Goal: Task Accomplishment & Management: Complete application form

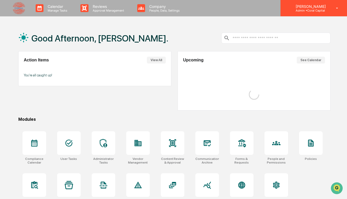
click at [298, 11] on p "Admin • Coral Capital" at bounding box center [310, 11] width 37 height 4
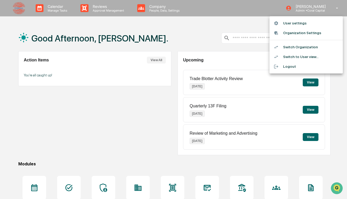
click at [299, 56] on li "Switch to User view..." at bounding box center [306, 57] width 73 height 10
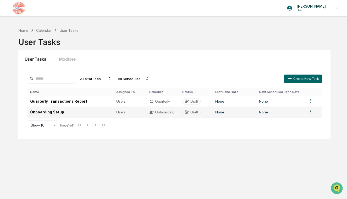
click at [138, 110] on div "Users" at bounding box center [129, 112] width 27 height 4
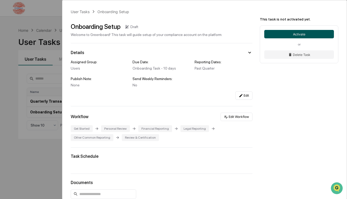
click at [283, 37] on button "Activate" at bounding box center [300, 34] width 70 height 8
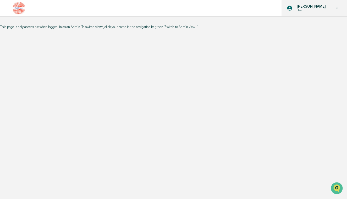
click at [302, 15] on div "Kendall Venturato User" at bounding box center [315, 8] width 66 height 16
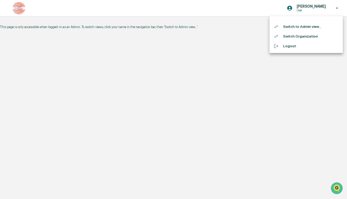
click at [302, 29] on li "Switch to Admin view..." at bounding box center [306, 27] width 73 height 10
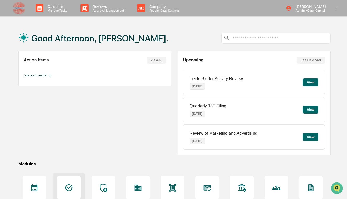
click at [68, 187] on icon at bounding box center [69, 187] width 8 height 8
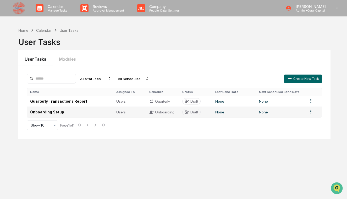
click at [89, 112] on td "Onboarding Setup" at bounding box center [70, 111] width 86 height 11
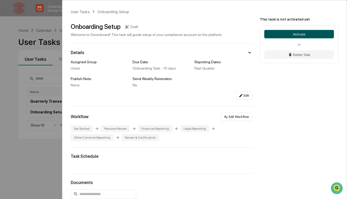
click at [296, 35] on button "Activate" at bounding box center [300, 34] width 70 height 8
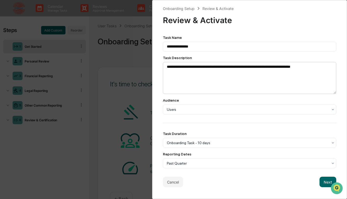
scroll to position [0, 0]
click at [324, 187] on button "Next" at bounding box center [328, 181] width 17 height 10
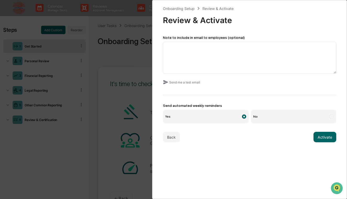
click at [269, 116] on label "No" at bounding box center [293, 117] width 85 height 14
click at [325, 142] on button "Activate" at bounding box center [325, 137] width 23 height 10
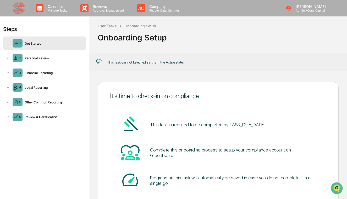
scroll to position [37, 0]
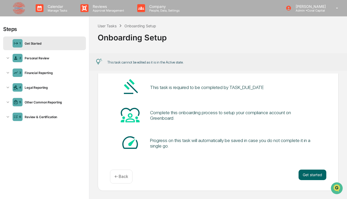
click at [128, 178] on p "← Back" at bounding box center [122, 176] width 14 height 5
click at [105, 28] on div "User Tasks" at bounding box center [107, 26] width 19 height 4
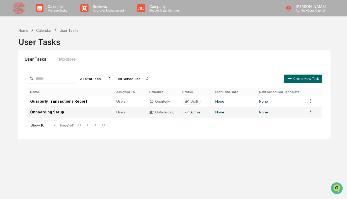
click at [310, 112] on html "Calendar Manage Tasks Reviews Approval Management Company People, Data, Setting…" at bounding box center [173, 99] width 347 height 199
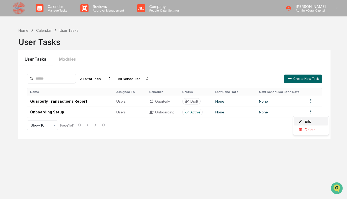
click at [307, 120] on div "Edit" at bounding box center [312, 121] width 34 height 8
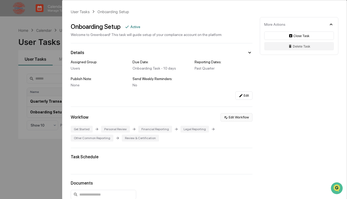
click at [244, 116] on button "Edit Workflow" at bounding box center [237, 117] width 32 height 8
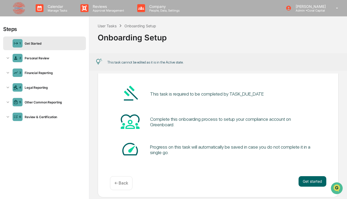
scroll to position [37, 0]
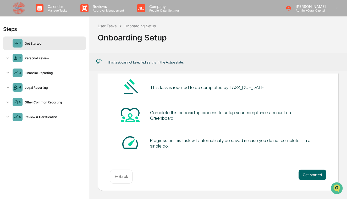
click at [120, 179] on div "← Back" at bounding box center [121, 176] width 23 height 14
click at [127, 169] on div "It's time to check-in on compliance This task is required to be completed by TA…" at bounding box center [218, 118] width 241 height 146
click at [123, 174] on p "← Back" at bounding box center [122, 176] width 14 height 5
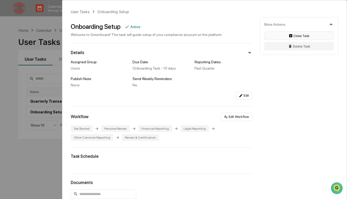
click at [293, 36] on button "Close Task" at bounding box center [300, 35] width 70 height 8
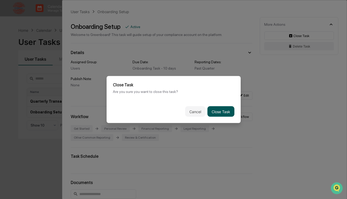
click at [223, 112] on button "Close Task" at bounding box center [221, 111] width 27 height 10
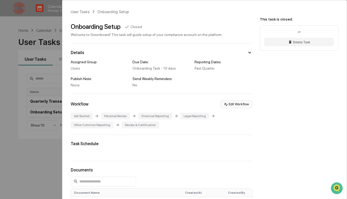
click at [227, 105] on icon at bounding box center [226, 104] width 4 height 4
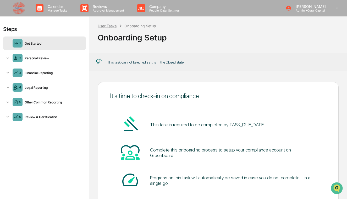
click at [101, 25] on div "User Tasks" at bounding box center [107, 26] width 19 height 4
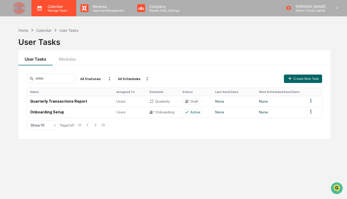
click at [51, 9] on p "Manage Tasks" at bounding box center [57, 11] width 26 height 4
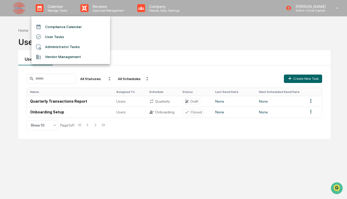
click at [20, 9] on div at bounding box center [173, 99] width 347 height 199
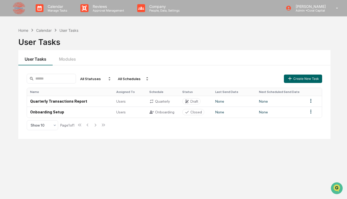
click at [14, 9] on img at bounding box center [19, 8] width 13 height 13
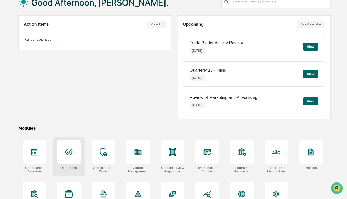
scroll to position [44, 0]
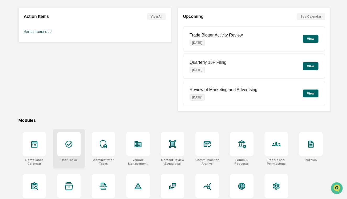
click at [68, 149] on div at bounding box center [69, 144] width 24 height 24
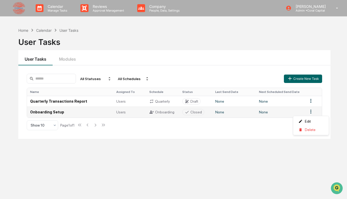
click at [310, 111] on html "Calendar Manage Tasks Reviews Approval Management Company People, Data, Setting…" at bounding box center [173, 99] width 347 height 199
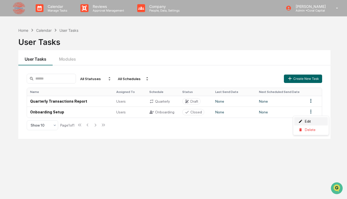
click at [307, 120] on div "Edit" at bounding box center [312, 121] width 34 height 8
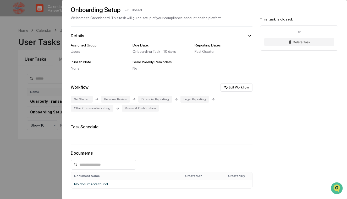
scroll to position [30, 0]
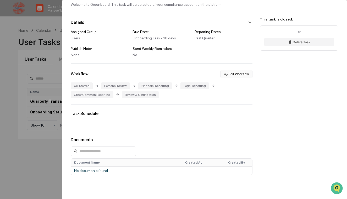
click at [237, 75] on button "Edit Workflow" at bounding box center [237, 74] width 32 height 8
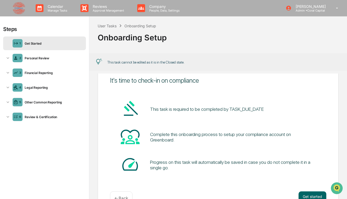
scroll to position [37, 0]
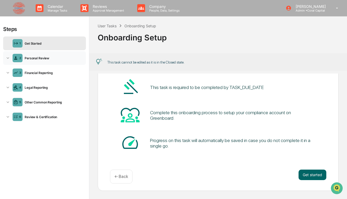
click at [35, 58] on div "Personal Review" at bounding box center [53, 58] width 61 height 4
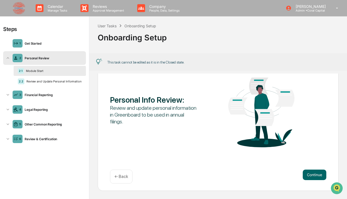
scroll to position [7, 0]
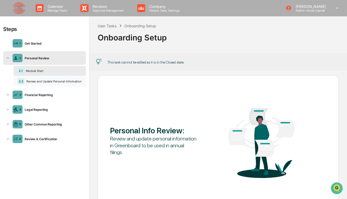
click at [32, 83] on div "2.2 Review and Update Personal Information" at bounding box center [50, 81] width 72 height 10
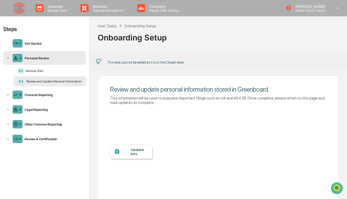
scroll to position [19, 0]
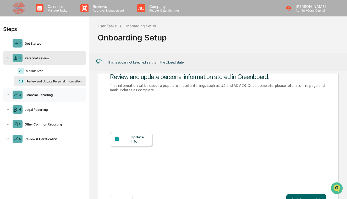
click at [33, 90] on div "3 Financial Reporting" at bounding box center [44, 95] width 83 height 14
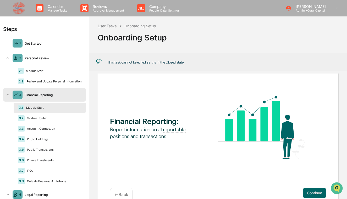
scroll to position [0, 0]
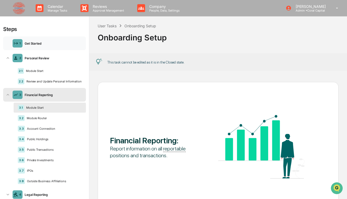
click at [35, 42] on div "Get Started" at bounding box center [53, 43] width 61 height 4
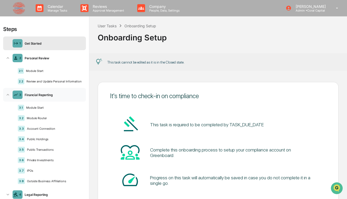
click at [8, 95] on icon at bounding box center [7, 94] width 5 height 5
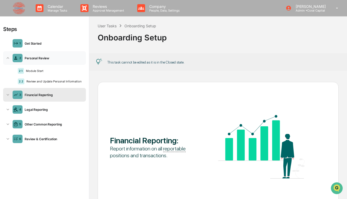
click at [8, 57] on icon at bounding box center [7, 57] width 5 height 5
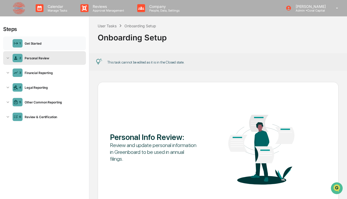
click at [27, 43] on div "Get Started" at bounding box center [53, 43] width 61 height 4
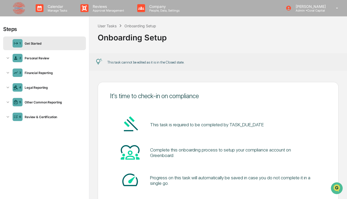
scroll to position [0, 0]
drag, startPoint x: 98, startPoint y: 37, endPoint x: 165, endPoint y: 36, distance: 67.4
click at [165, 36] on div "Onboarding Setup" at bounding box center [218, 35] width 241 height 14
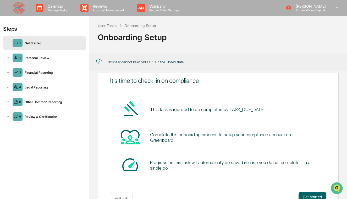
scroll to position [26, 0]
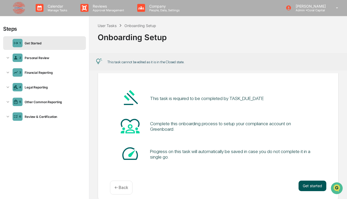
click at [304, 183] on button "Get started" at bounding box center [313, 185] width 28 height 10
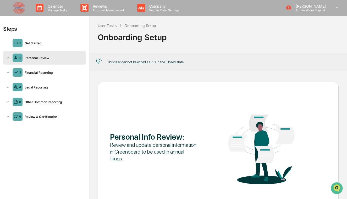
scroll to position [37, 0]
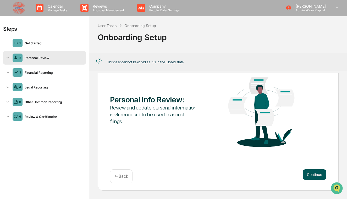
click at [312, 176] on button "Continue" at bounding box center [315, 174] width 24 height 10
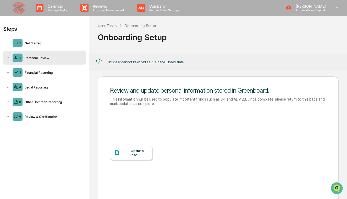
scroll to position [4, 0]
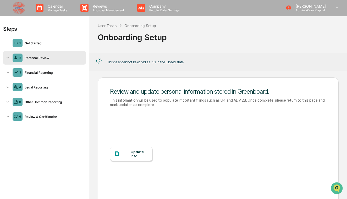
click at [136, 150] on div "Update Info" at bounding box center [140, 153] width 18 height 8
click at [8, 58] on icon at bounding box center [7, 57] width 5 height 5
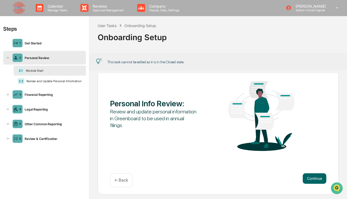
scroll to position [37, 0]
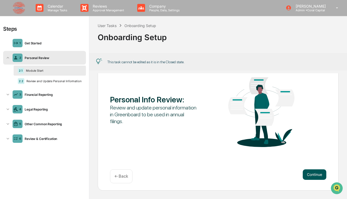
click at [318, 178] on button "Continue" at bounding box center [315, 174] width 24 height 10
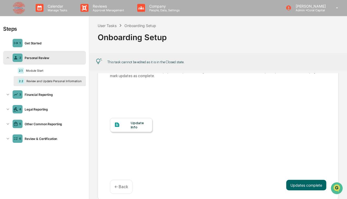
scroll to position [42, 0]
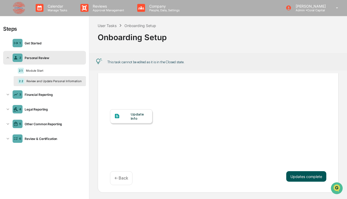
click at [301, 179] on button "Updates complete" at bounding box center [307, 176] width 40 height 10
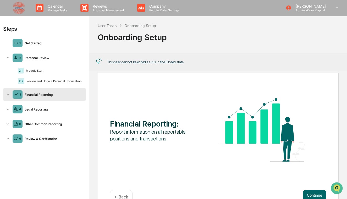
scroll to position [37, 0]
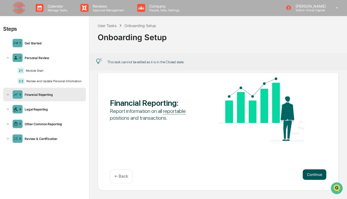
click at [308, 176] on button "Continue" at bounding box center [315, 174] width 24 height 10
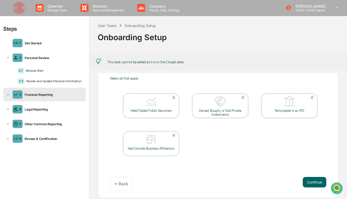
scroll to position [18, 0]
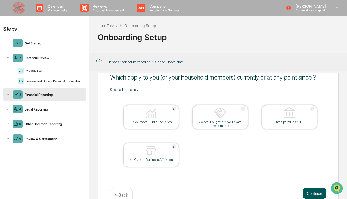
click at [314, 193] on button "Continue" at bounding box center [315, 193] width 24 height 10
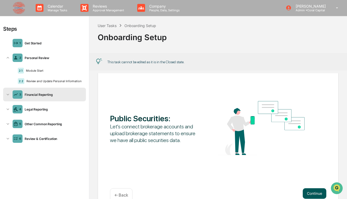
click at [314, 193] on button "Continue" at bounding box center [315, 193] width 24 height 10
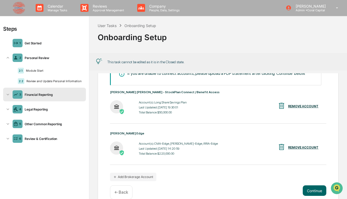
scroll to position [72, 0]
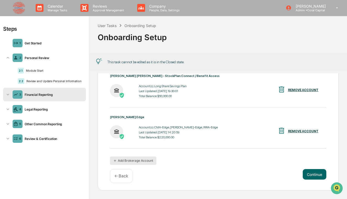
click at [140, 159] on button "Add Brokerage Account" at bounding box center [133, 160] width 46 height 8
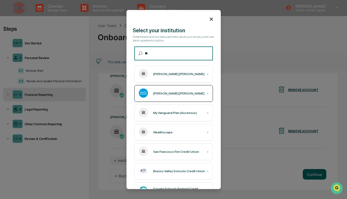
type input "**"
click at [188, 89] on div "Charles Schwab ›" at bounding box center [174, 93] width 79 height 17
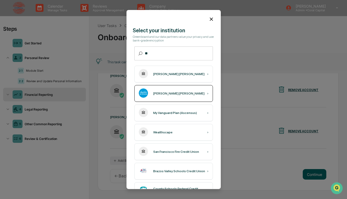
click at [159, 101] on div "Charles Schwab ›" at bounding box center [174, 93] width 79 height 17
click at [147, 94] on img at bounding box center [143, 92] width 9 height 9
click at [176, 92] on div "Charles Schwab" at bounding box center [178, 94] width 51 height 4
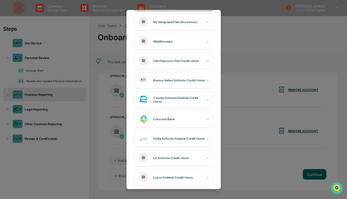
scroll to position [0, 0]
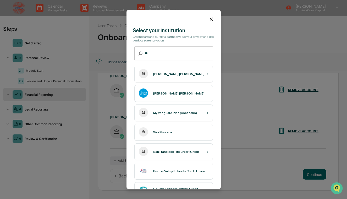
click at [211, 22] on icon at bounding box center [212, 19] width 6 height 6
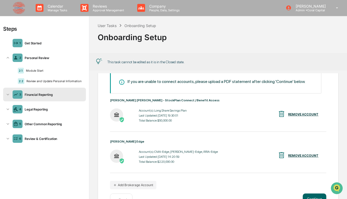
scroll to position [64, 0]
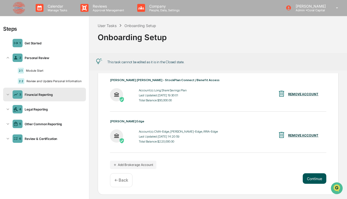
click at [313, 179] on button "Continue" at bounding box center [315, 178] width 24 height 10
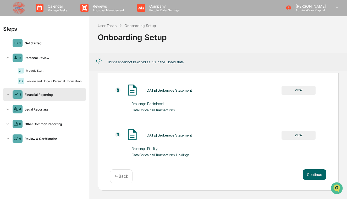
scroll to position [0, 0]
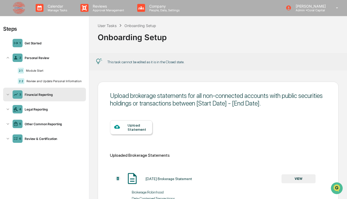
click at [126, 128] on div at bounding box center [120, 127] width 13 height 7
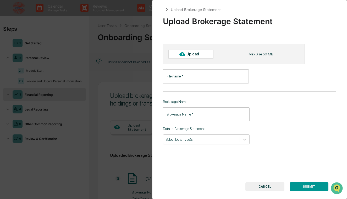
click at [271, 186] on button "CANCEL" at bounding box center [265, 186] width 39 height 9
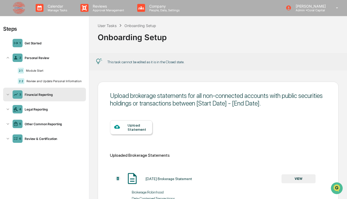
click at [212, 111] on div "Upload Statement" at bounding box center [218, 131] width 217 height 42
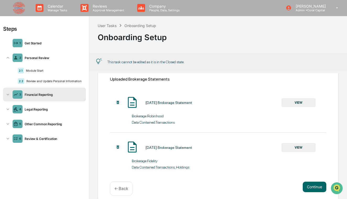
scroll to position [89, 0]
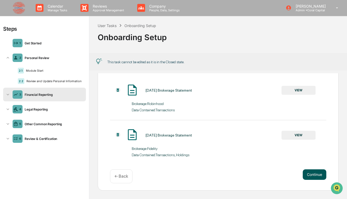
click at [319, 175] on button "Continue" at bounding box center [315, 174] width 24 height 10
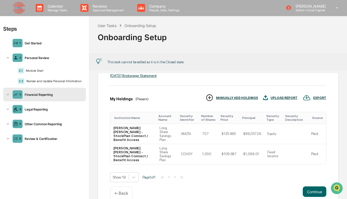
scroll to position [68, 0]
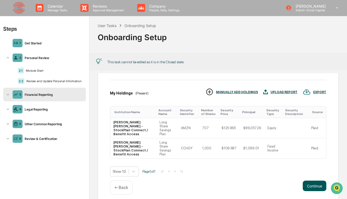
click at [314, 180] on button "Continue" at bounding box center [315, 185] width 24 height 10
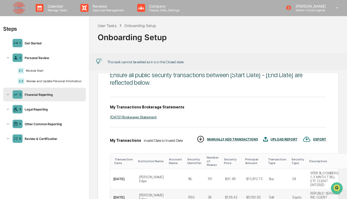
scroll to position [14, 0]
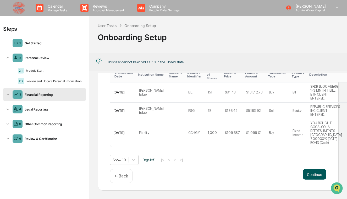
click at [310, 177] on button "Continue" at bounding box center [315, 174] width 24 height 10
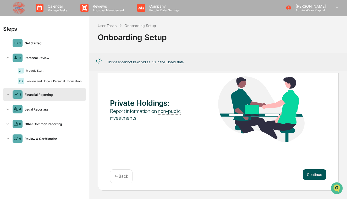
click at [308, 176] on button "Continue" at bounding box center [315, 174] width 24 height 10
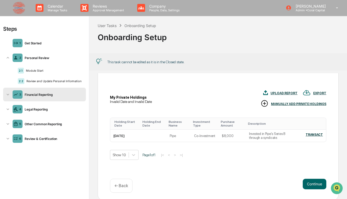
scroll to position [36, 0]
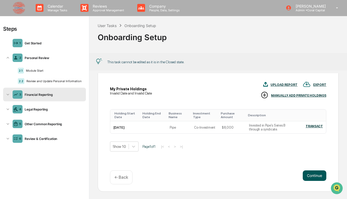
click at [309, 176] on button "Continue" at bounding box center [315, 175] width 24 height 10
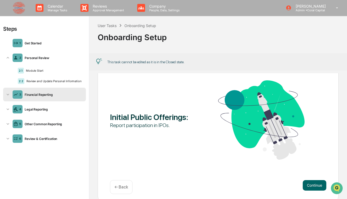
scroll to position [37, 0]
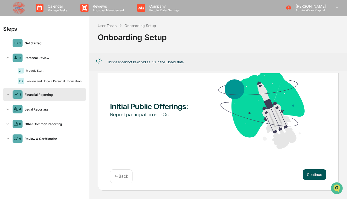
click at [313, 175] on button "Continue" at bounding box center [315, 174] width 24 height 10
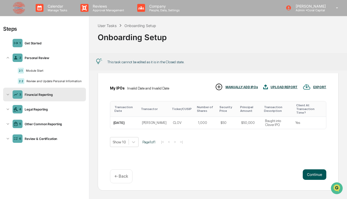
click at [313, 175] on button "Continue" at bounding box center [315, 174] width 24 height 10
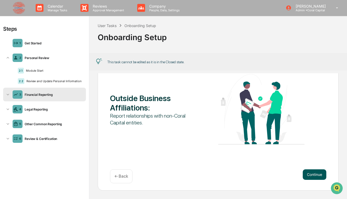
click at [320, 174] on button "Continue" at bounding box center [315, 174] width 24 height 10
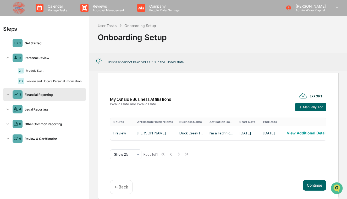
scroll to position [27, 0]
click at [315, 187] on button "Continue" at bounding box center [315, 185] width 24 height 10
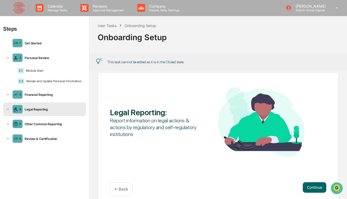
scroll to position [25, 0]
click at [316, 187] on button "Continue" at bounding box center [315, 187] width 24 height 10
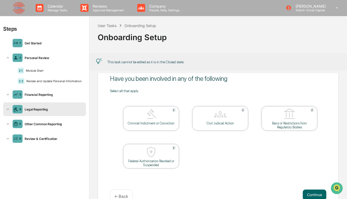
scroll to position [20, 0]
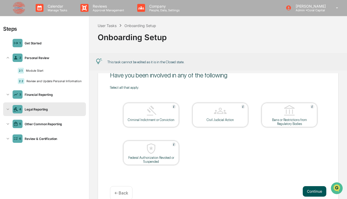
click at [313, 191] on button "Continue" at bounding box center [315, 191] width 24 height 10
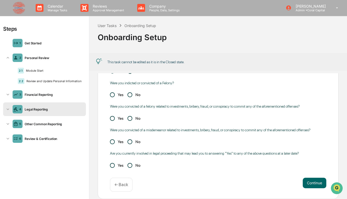
scroll to position [68, 0]
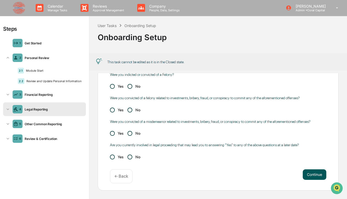
click at [315, 178] on button "Continue" at bounding box center [315, 174] width 24 height 10
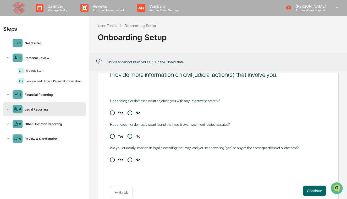
scroll to position [22, 0]
click at [313, 188] on button "Continue" at bounding box center [315, 190] width 24 height 10
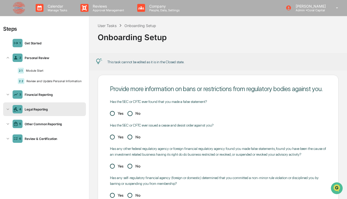
scroll to position [4, 0]
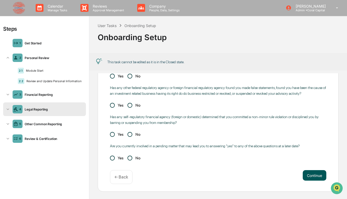
click at [310, 180] on button "Continue" at bounding box center [315, 175] width 24 height 10
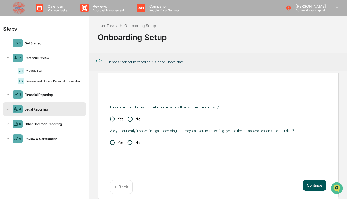
click at [310, 183] on button "Continue" at bounding box center [315, 185] width 24 height 10
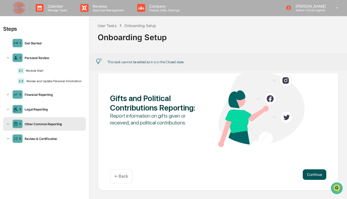
click at [317, 173] on button "Continue" at bounding box center [315, 174] width 24 height 10
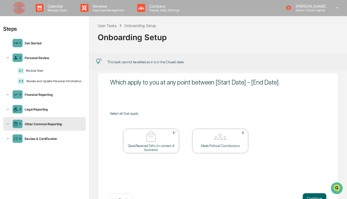
scroll to position [22, 0]
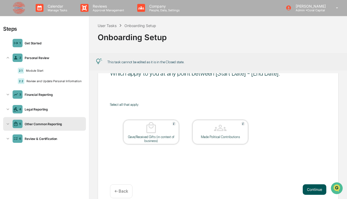
click at [311, 194] on button "Continue" at bounding box center [315, 189] width 24 height 10
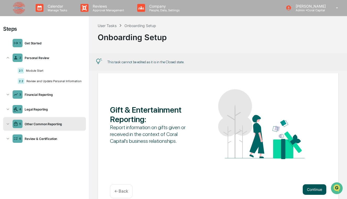
click at [310, 192] on button "Continue" at bounding box center [315, 189] width 24 height 10
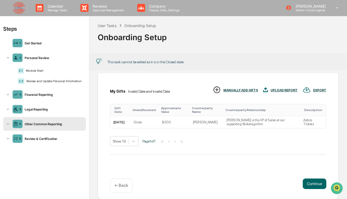
scroll to position [26, 0]
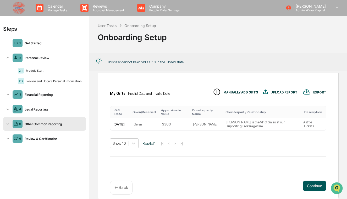
click at [317, 189] on button "Continue" at bounding box center [315, 185] width 24 height 10
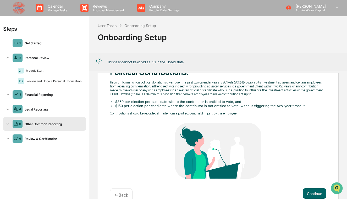
scroll to position [34, 0]
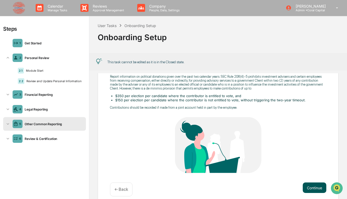
click at [318, 191] on button "Continue" at bounding box center [315, 187] width 24 height 10
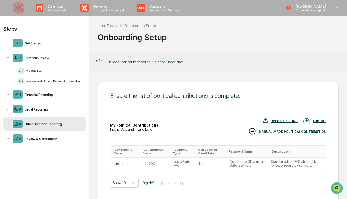
scroll to position [37, 0]
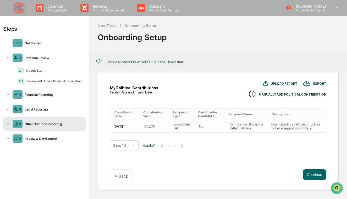
click at [310, 180] on div "Continue ← Back" at bounding box center [218, 176] width 217 height 14
click at [310, 178] on button "Continue" at bounding box center [315, 174] width 24 height 10
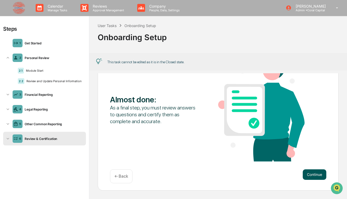
click at [313, 174] on button "Continue" at bounding box center [315, 174] width 24 height 10
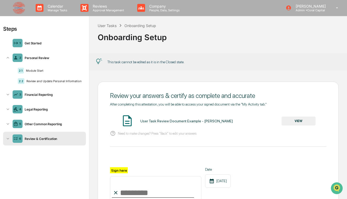
scroll to position [66, 0]
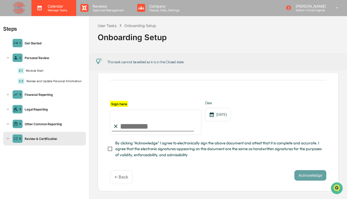
click at [50, 9] on p "Manage Tasks" at bounding box center [57, 10] width 26 height 4
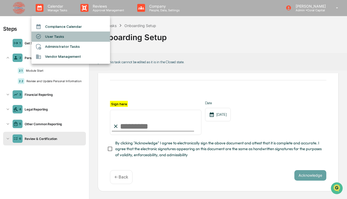
click at [57, 33] on li "User Tasks" at bounding box center [70, 36] width 79 height 10
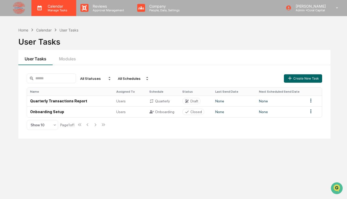
click at [51, 5] on p "Calendar" at bounding box center [57, 6] width 26 height 4
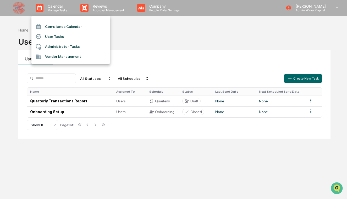
click at [57, 24] on li "Compliance Calendar" at bounding box center [70, 27] width 79 height 10
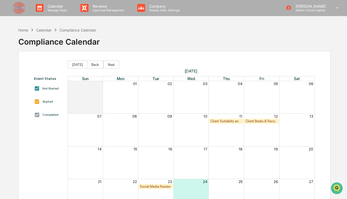
click at [22, 12] on img at bounding box center [19, 8] width 13 height 13
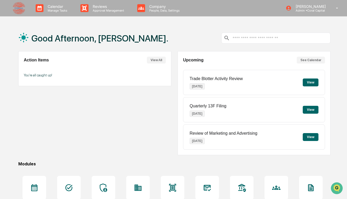
click at [230, 15] on div "Calendar Manage Tasks Reviews Approval Management Company People, Data, Setting…" at bounding box center [173, 8] width 347 height 17
click at [195, 28] on div "Good Afternoon, [PERSON_NAME]." at bounding box center [174, 38] width 313 height 26
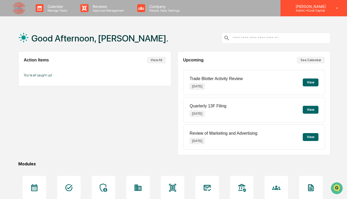
click at [307, 8] on p "[PERSON_NAME]" at bounding box center [310, 6] width 37 height 4
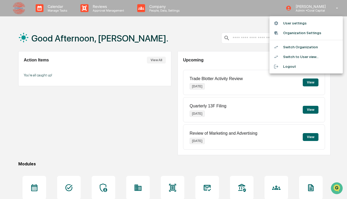
click at [238, 20] on div at bounding box center [173, 99] width 347 height 199
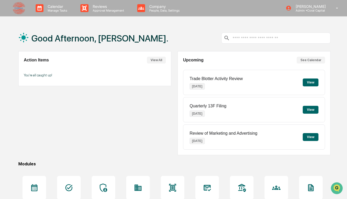
scroll to position [55, 0]
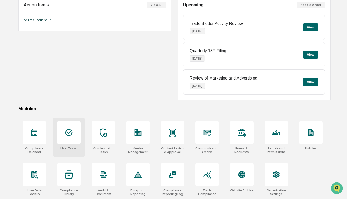
click at [78, 131] on div at bounding box center [69, 133] width 24 height 24
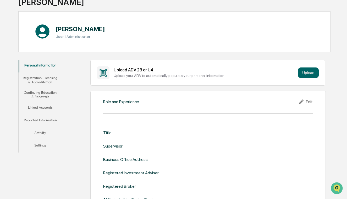
scroll to position [12, 0]
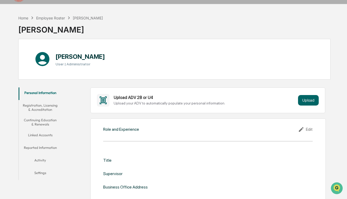
click at [46, 109] on button "Registration, Licensing & Accreditation" at bounding box center [41, 107] width 44 height 15
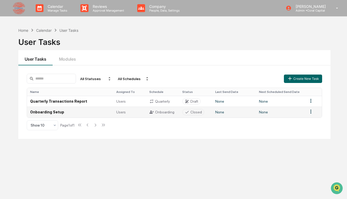
click at [196, 112] on div "Closed" at bounding box center [197, 112] width 12 height 4
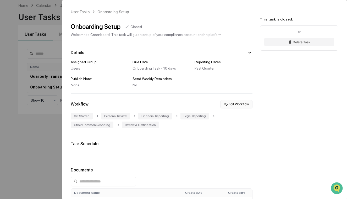
click at [240, 103] on button "Edit Workflow" at bounding box center [237, 104] width 32 height 8
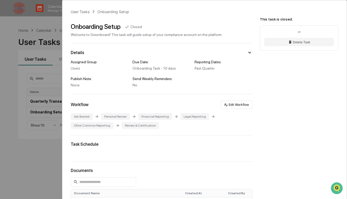
scroll to position [25, 0]
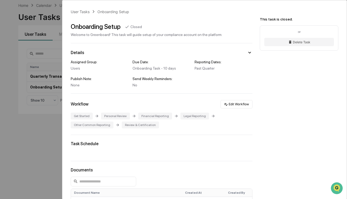
click at [298, 29] on div "or Delete Task" at bounding box center [299, 37] width 79 height 25
click at [287, 19] on div "This task is closed." at bounding box center [299, 19] width 79 height 4
click at [47, 23] on div "User Tasks Onboarding Setup Onboarding Setup Closed Welcome to Greenboard! This…" at bounding box center [173, 99] width 347 height 199
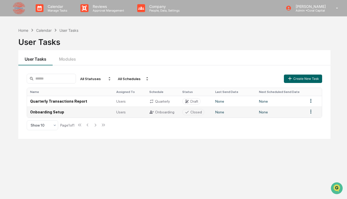
click at [312, 110] on html "Calendar Manage Tasks Reviews Approval Management Company People, Data, Setting…" at bounding box center [173, 99] width 347 height 199
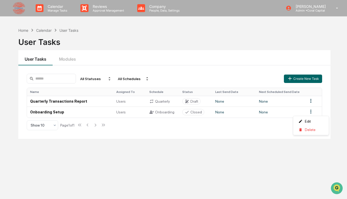
click at [243, 147] on html "Calendar Manage Tasks Reviews Approval Management Company People, Data, Setting…" at bounding box center [173, 99] width 347 height 199
click at [345, 90] on div "Home Calendar User Tasks User Tasks User Tasks Modules All Statuses All Schedul…" at bounding box center [173, 124] width 347 height 199
